Goal: Book appointment/travel/reservation

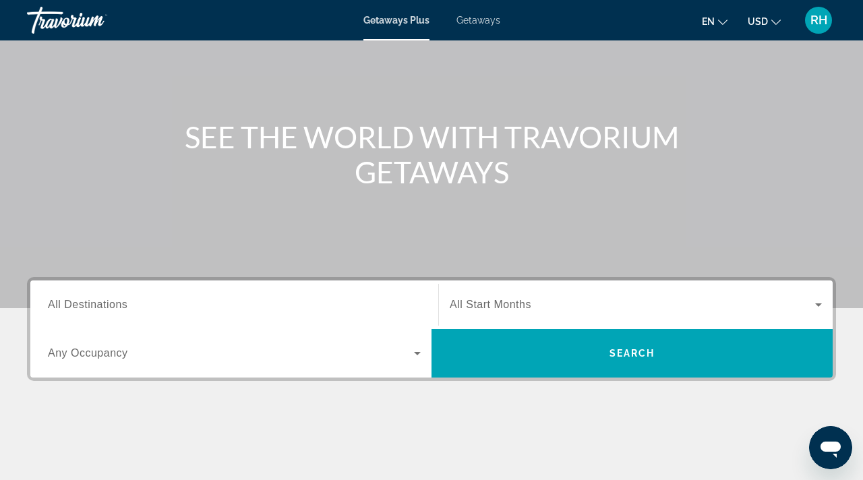
click at [243, 288] on div "Search widget" at bounding box center [234, 305] width 373 height 38
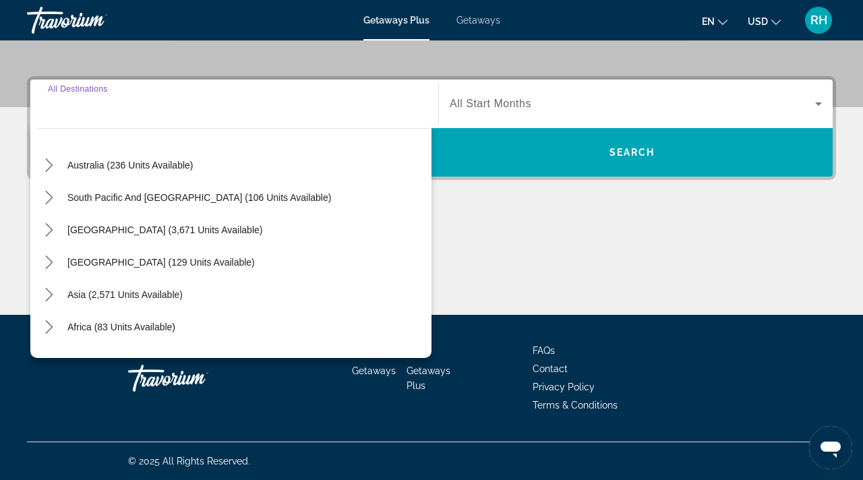
scroll to position [218, 0]
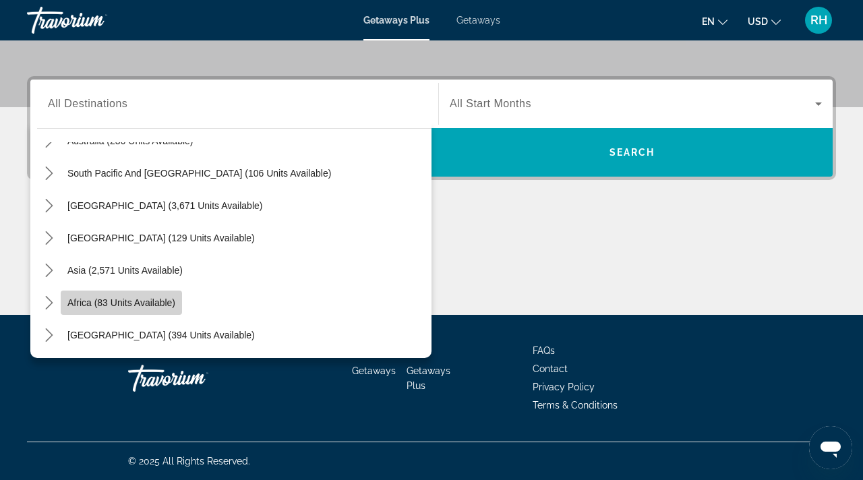
click at [173, 298] on span "Africa (83 units available)" at bounding box center [121, 302] width 108 height 11
type input "**********"
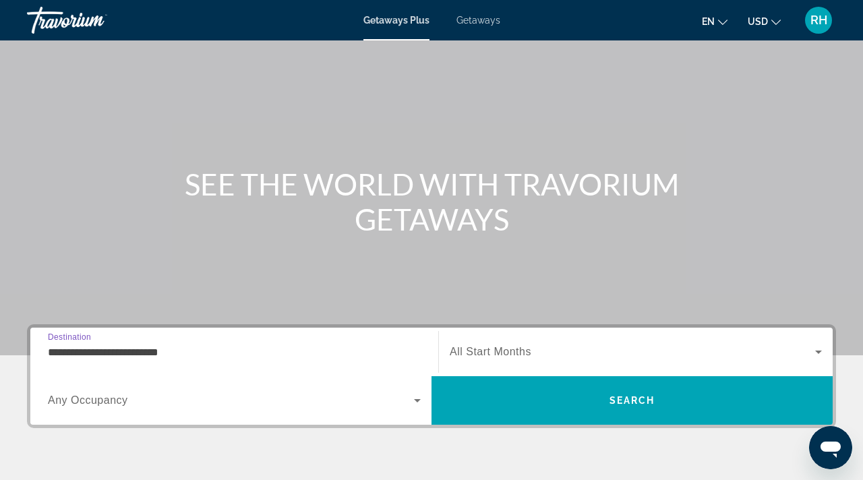
scroll to position [136, 0]
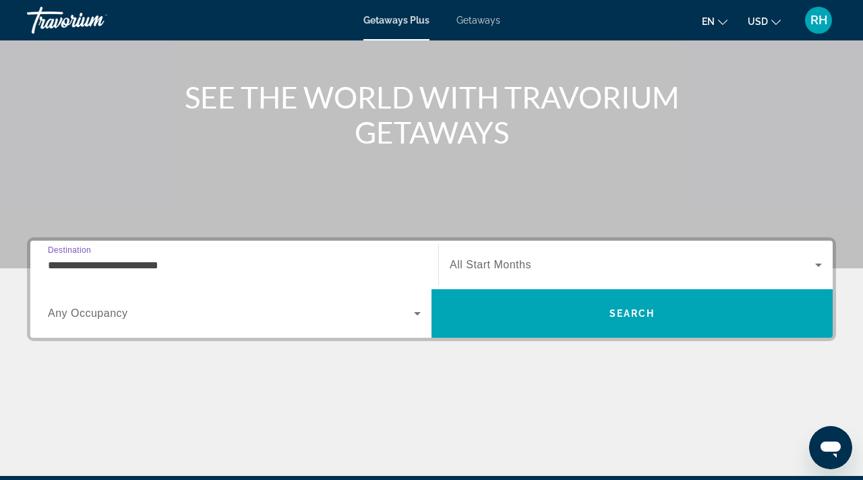
click at [464, 270] on span "All Start Months" at bounding box center [490, 264] width 82 height 11
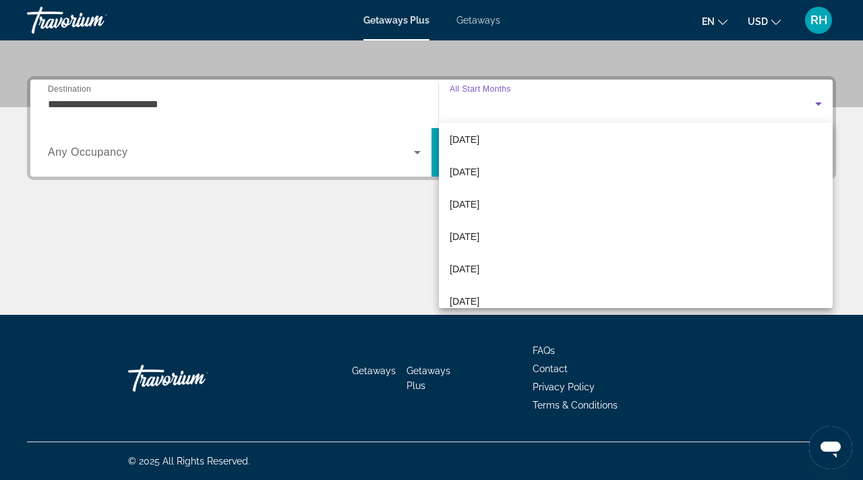
scroll to position [278, 0]
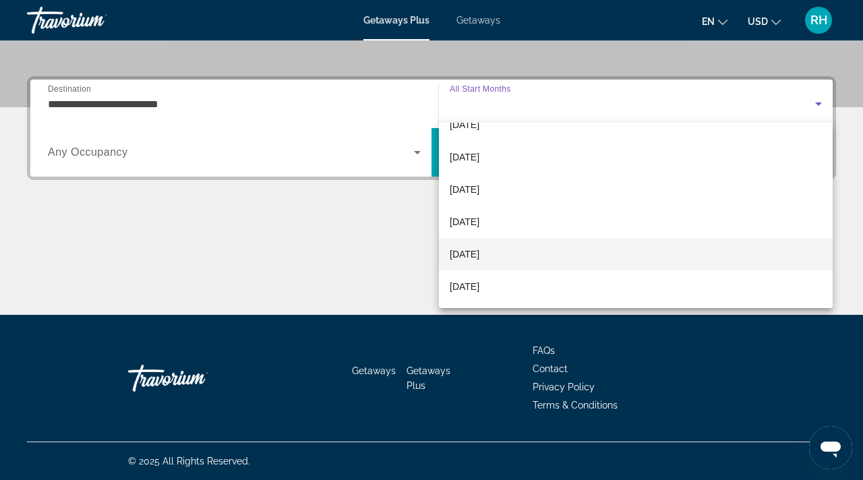
click at [466, 259] on span "September 2026" at bounding box center [464, 254] width 30 height 16
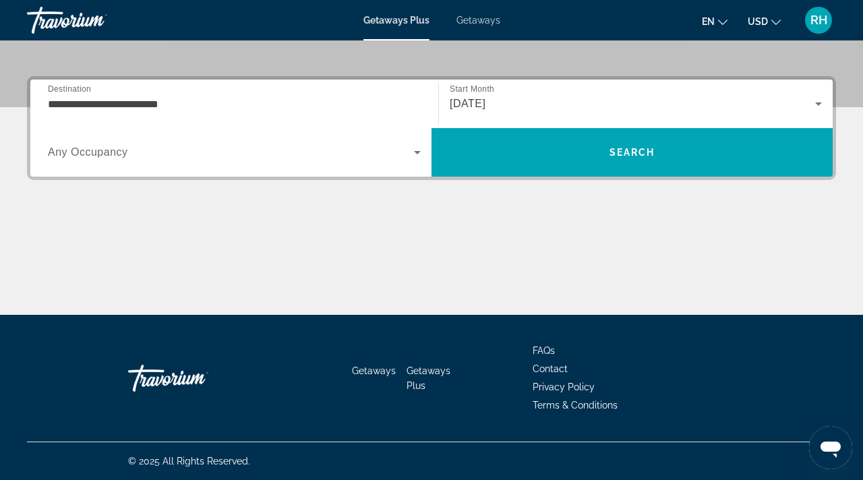
click at [320, 175] on div "Occupancy Any Occupancy" at bounding box center [234, 152] width 394 height 49
click at [419, 151] on icon "Search widget" at bounding box center [417, 152] width 7 height 3
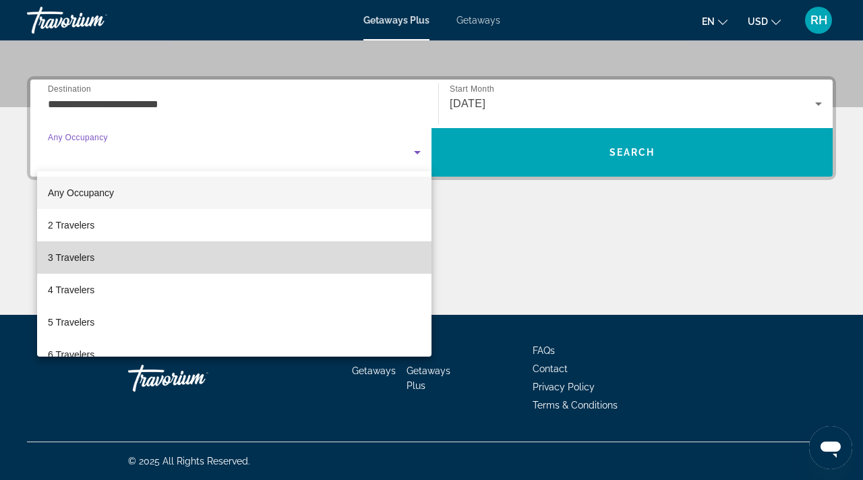
click at [130, 259] on mat-option "3 Travelers" at bounding box center [234, 257] width 394 height 32
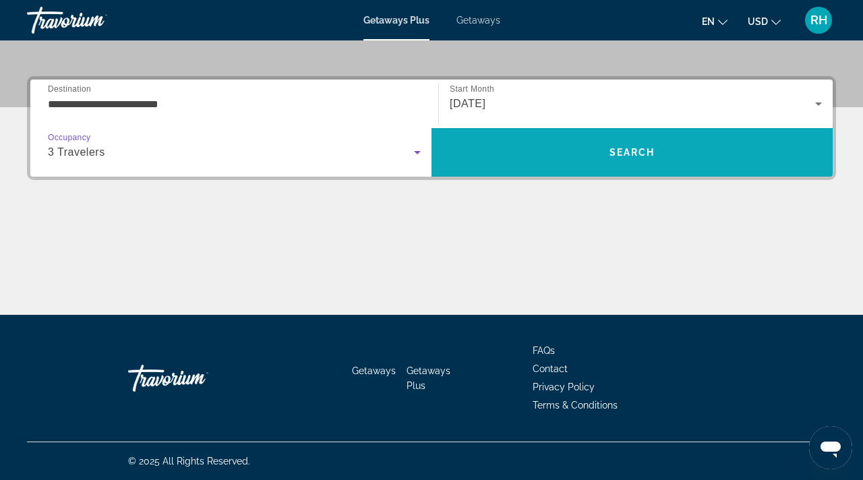
click at [623, 156] on span "Search" at bounding box center [632, 152] width 46 height 11
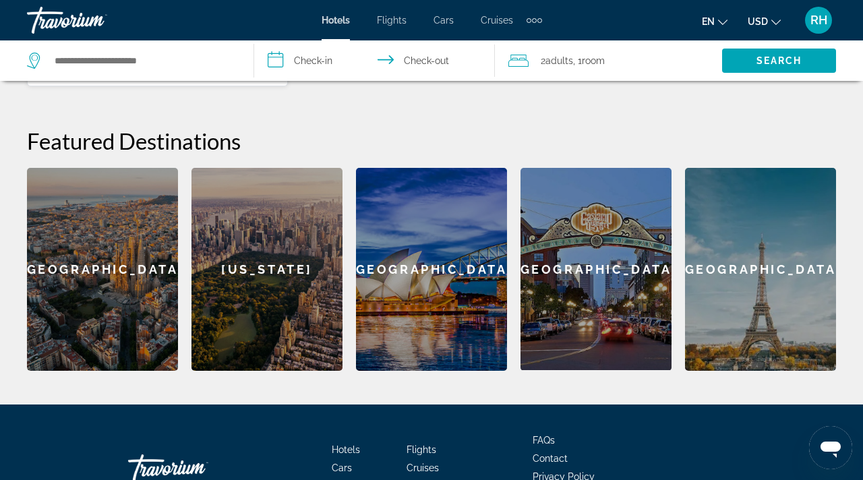
scroll to position [534, 0]
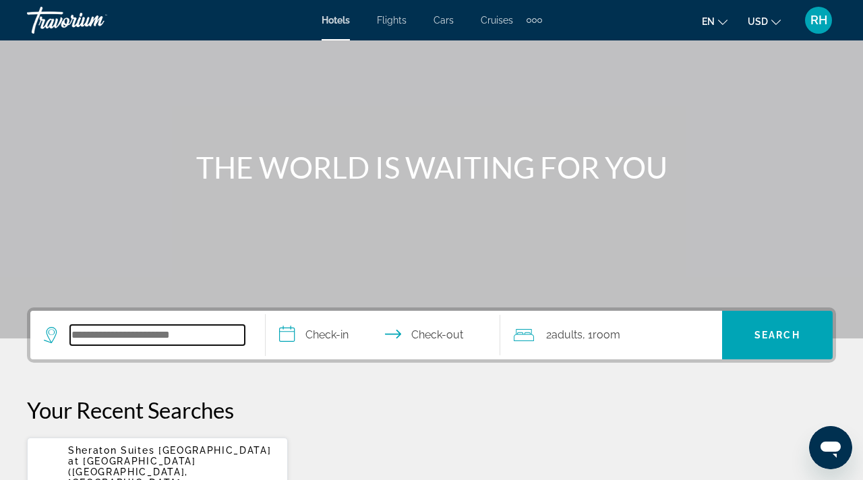
click at [147, 333] on input "Search hotel destination" at bounding box center [157, 335] width 175 height 20
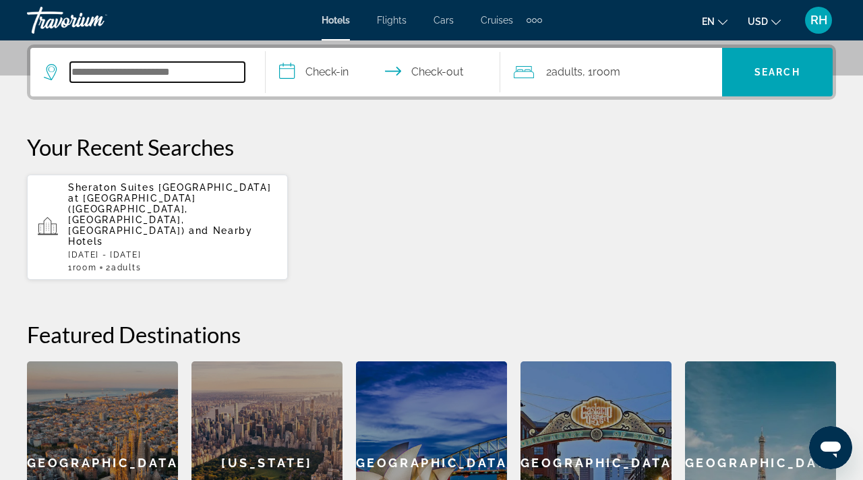
scroll to position [330, 0]
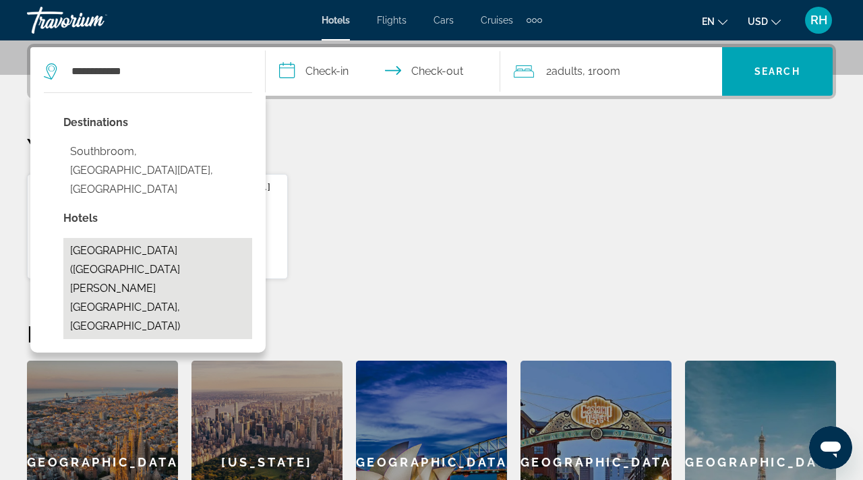
click at [99, 240] on button "[GEOGRAPHIC_DATA] ([GEOGRAPHIC_DATA][PERSON_NAME][GEOGRAPHIC_DATA], [GEOGRAPHIC…" at bounding box center [157, 288] width 189 height 101
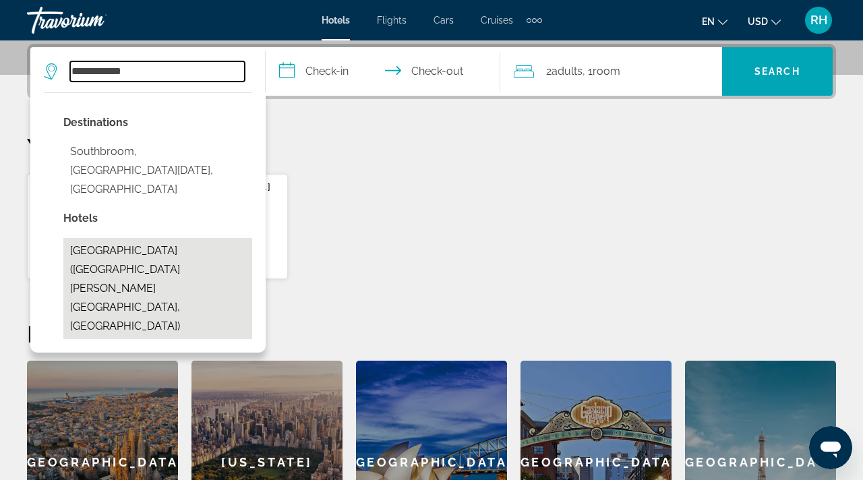
type input "**********"
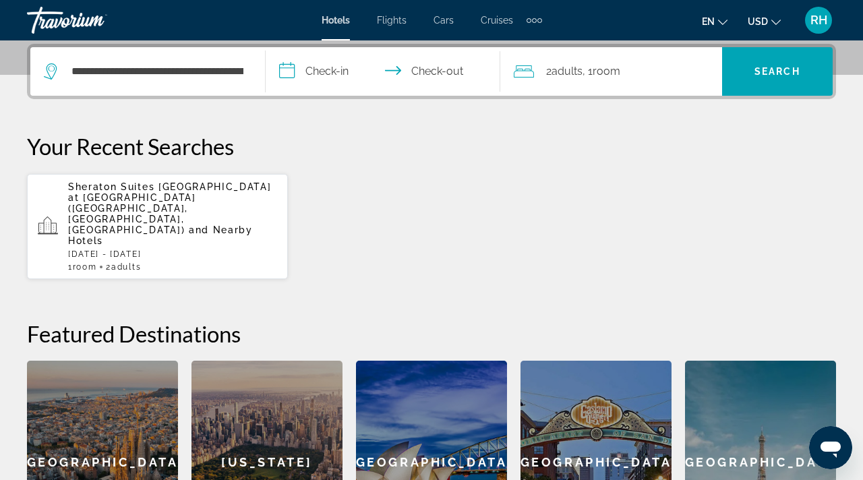
click at [316, 75] on input "**********" at bounding box center [386, 73] width 241 height 53
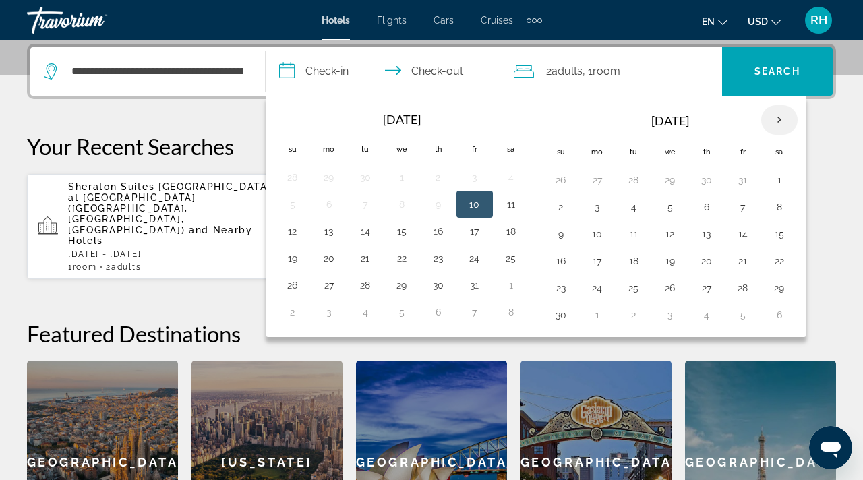
click at [780, 122] on th "Next month" at bounding box center [779, 120] width 36 height 30
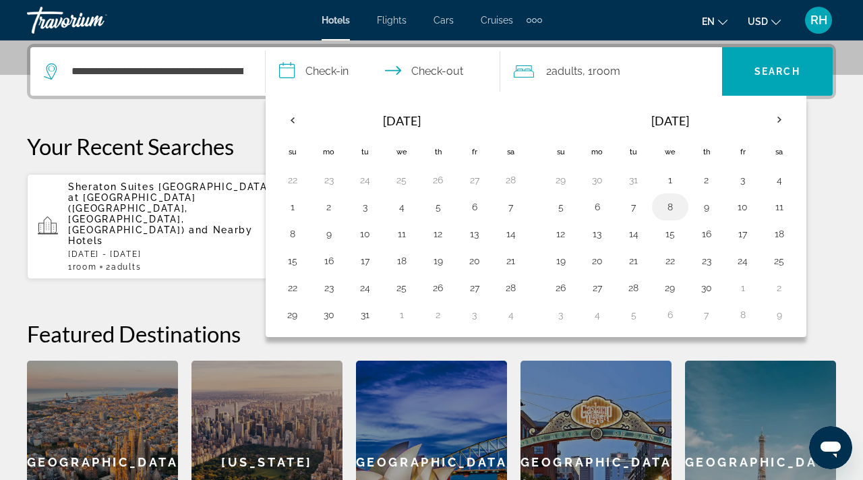
click at [673, 202] on button "8" at bounding box center [670, 206] width 22 height 19
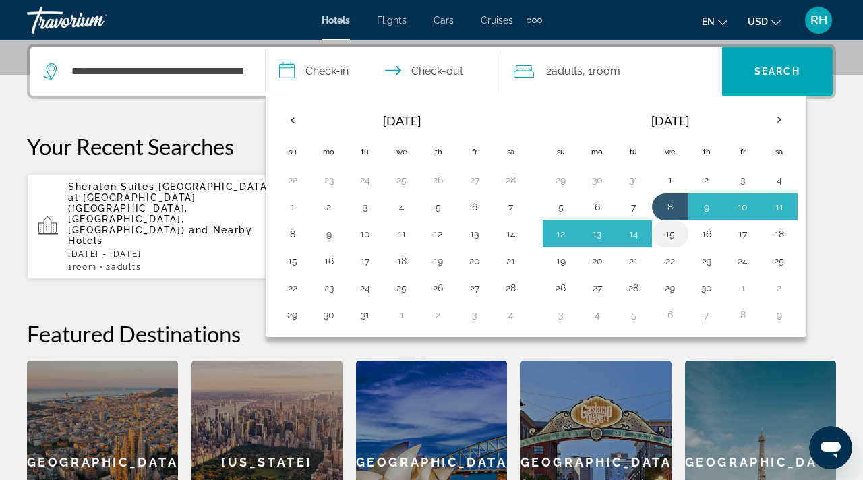
click at [678, 236] on button "15" at bounding box center [670, 233] width 22 height 19
type input "**********"
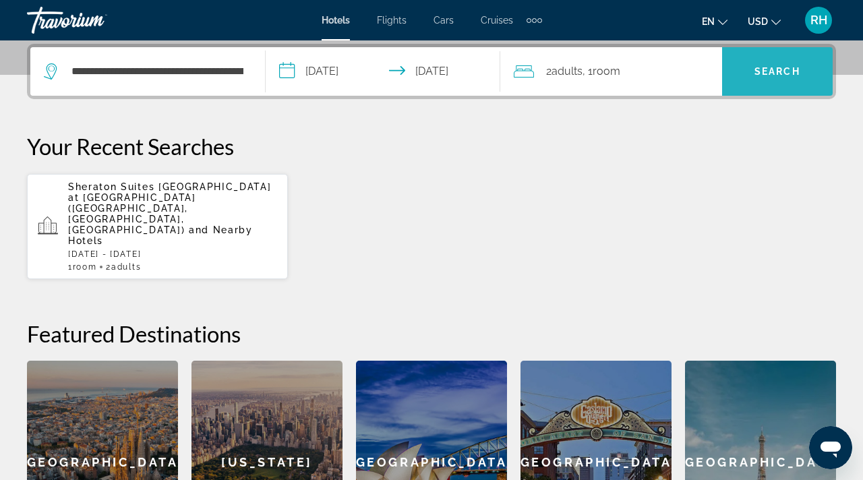
click at [780, 80] on span "Search" at bounding box center [777, 71] width 111 height 32
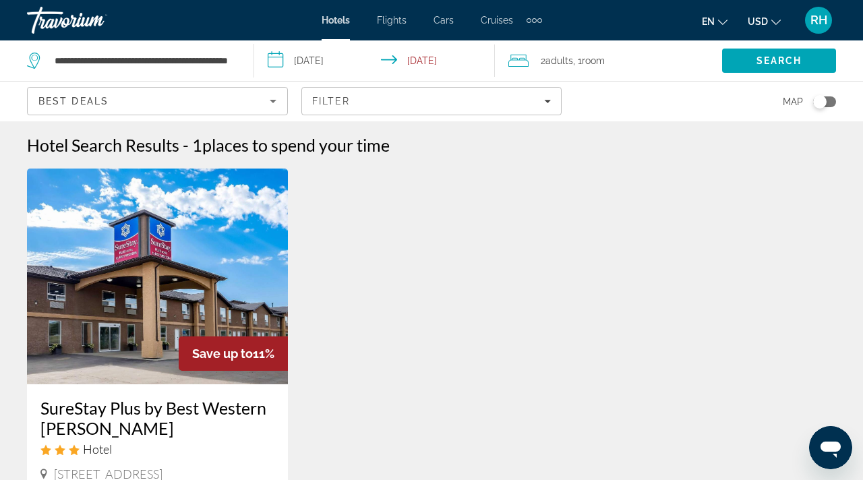
click at [542, 22] on div "Hotels Flights Cars Cruises Activities Hotels Flights Cars Cruises Activities e…" at bounding box center [431, 20] width 863 height 35
click at [529, 19] on div "Extra navigation items" at bounding box center [528, 20] width 5 height 5
